Goal: Browse casually

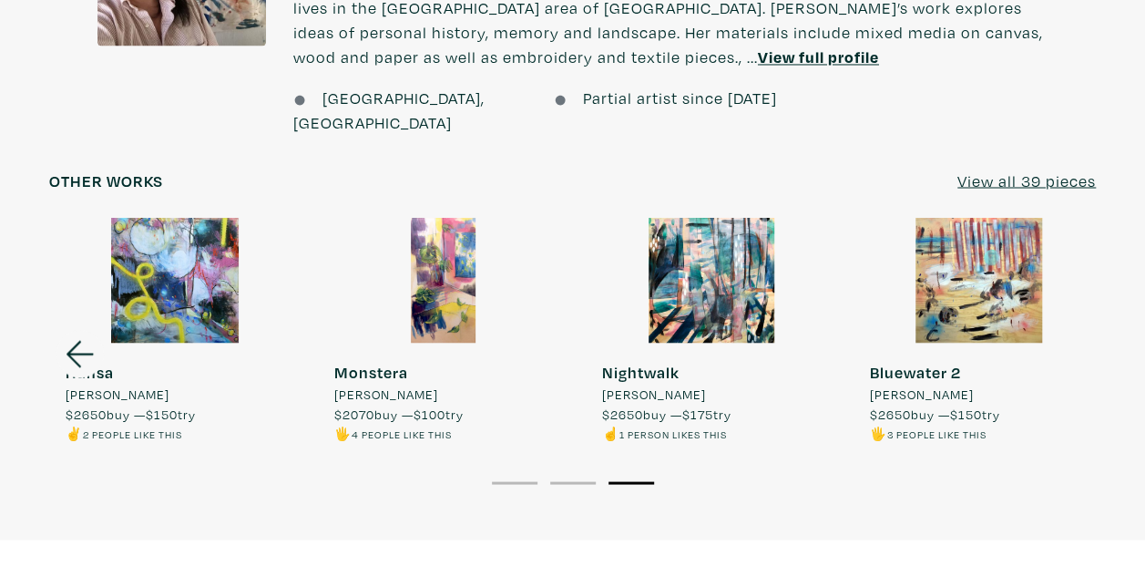
click at [753, 240] on div at bounding box center [711, 280] width 251 height 126
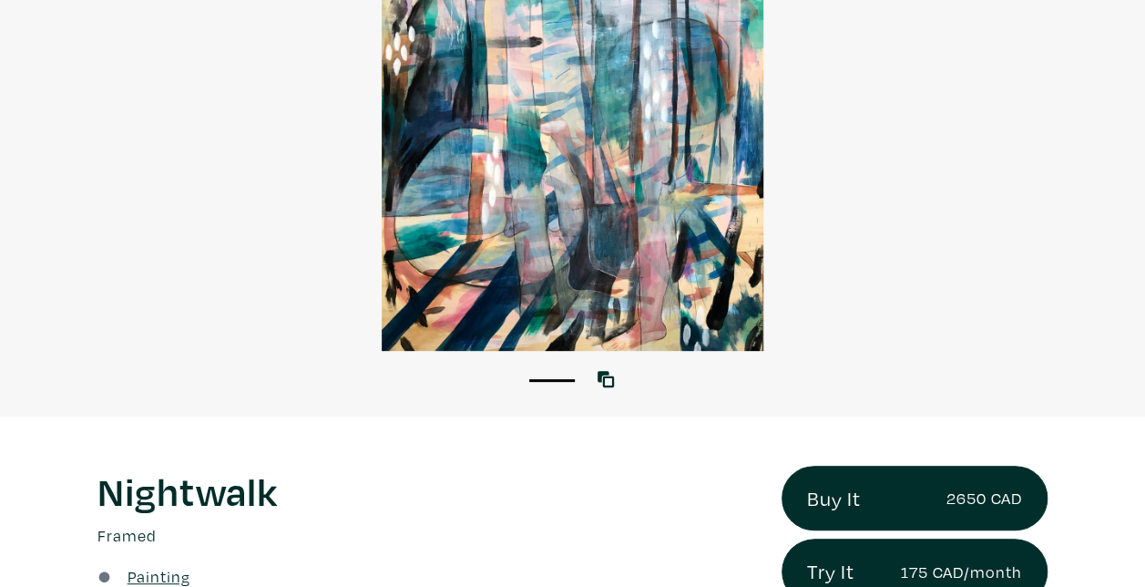
scroll to position [273, 0]
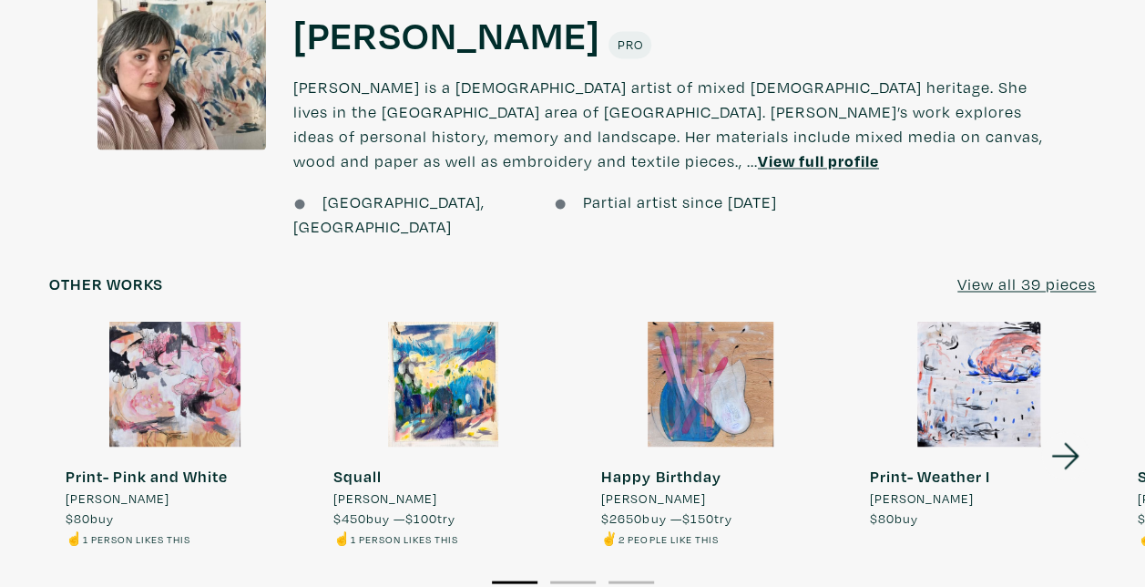
scroll to position [1424, 0]
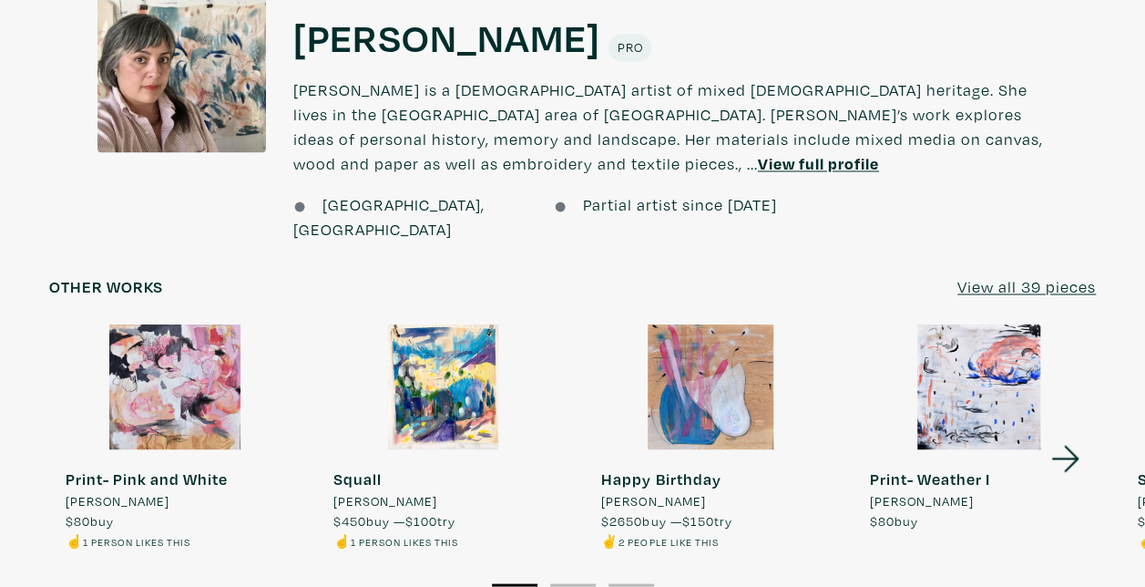
click at [758, 153] on u "View full profile" at bounding box center [818, 163] width 121 height 21
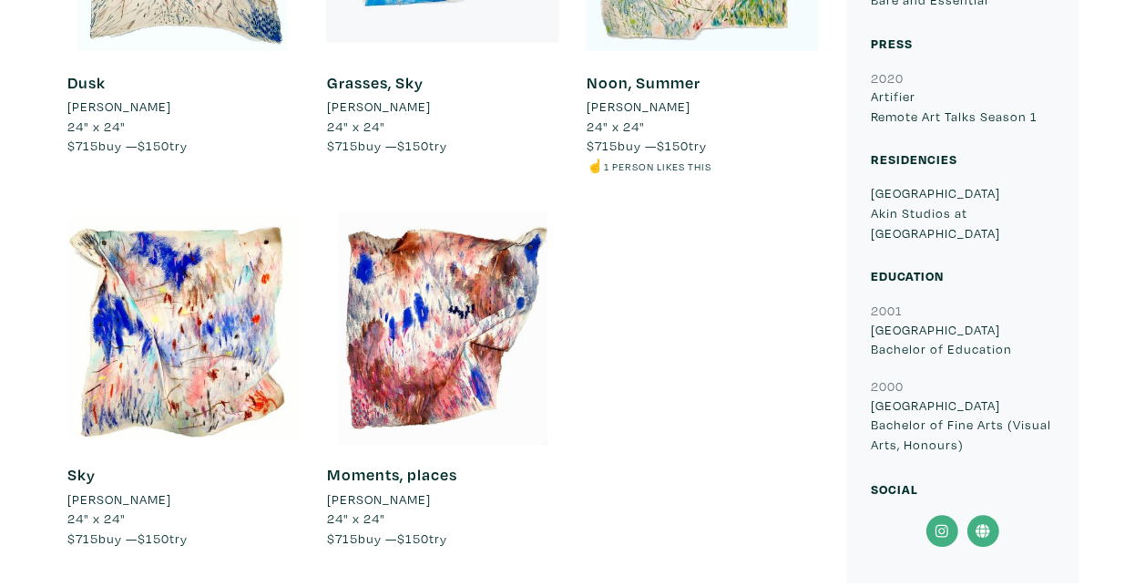
scroll to position [1822, 0]
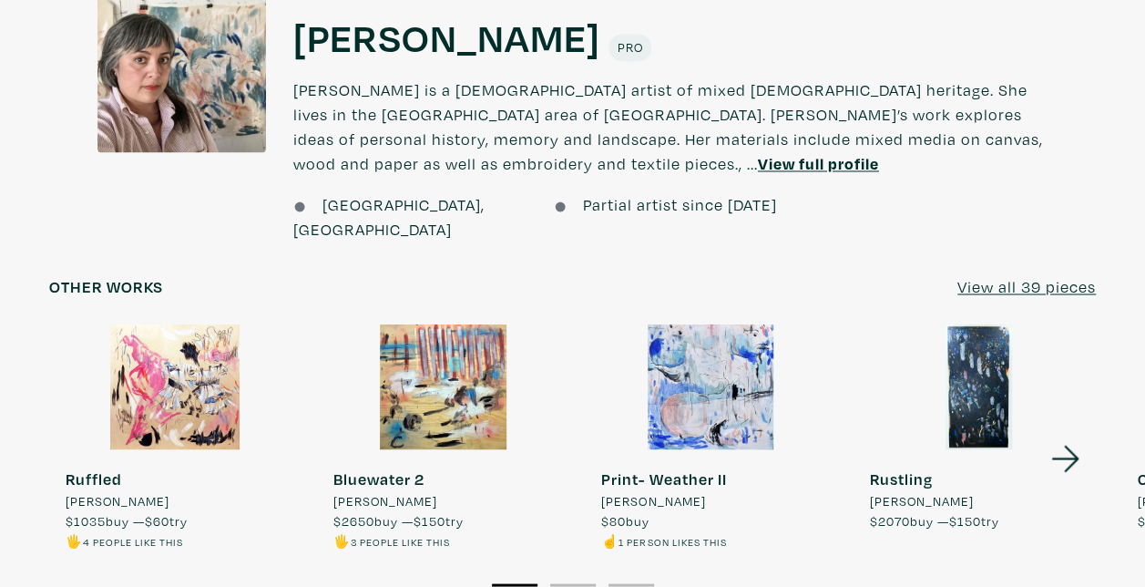
click at [1032, 276] on u "View all 39 pieces" at bounding box center [1027, 286] width 138 height 21
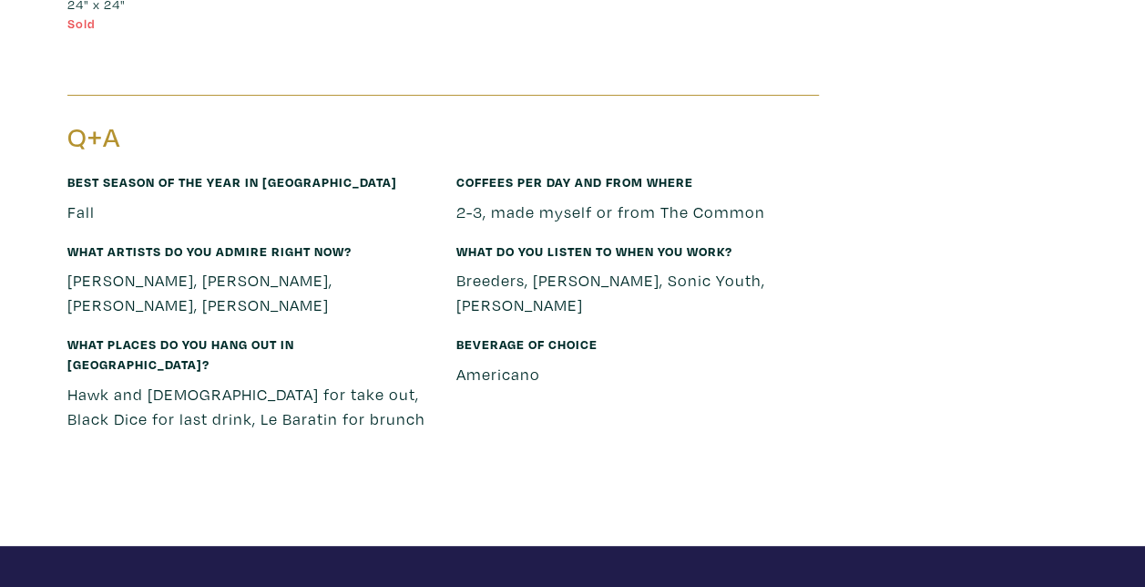
scroll to position [10660, 0]
